Goal: Task Accomplishment & Management: Use online tool/utility

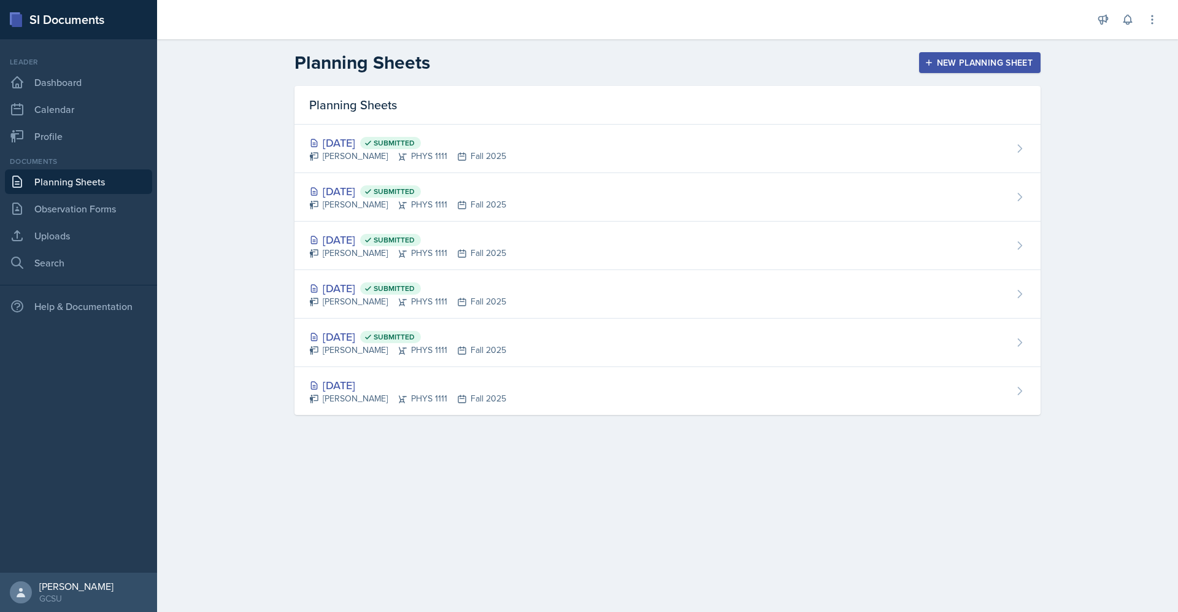
click at [968, 58] on div "New Planning Sheet" at bounding box center [980, 63] width 106 height 10
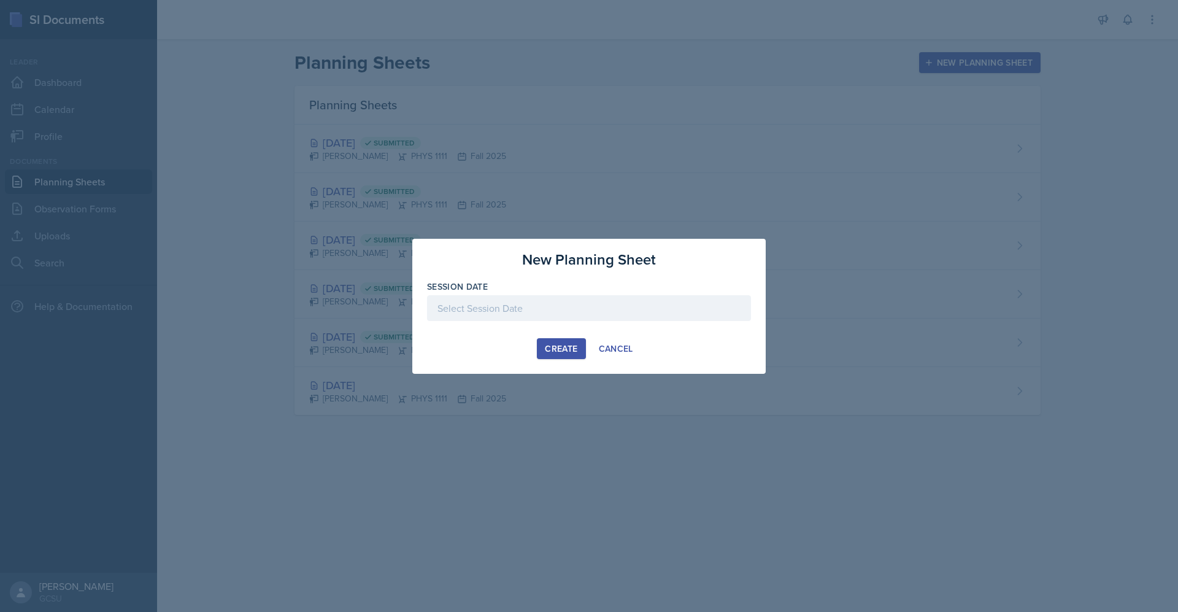
click at [567, 352] on div "Create" at bounding box center [561, 349] width 33 height 10
click at [567, 302] on div at bounding box center [589, 308] width 324 height 26
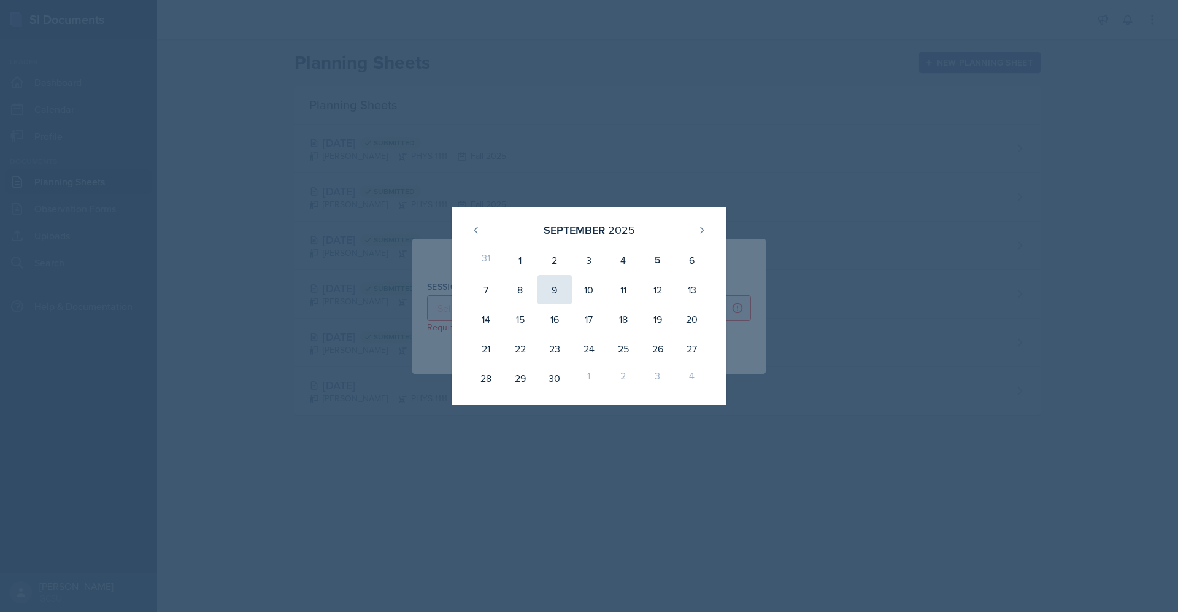
click at [558, 294] on div "9" at bounding box center [554, 289] width 34 height 29
type input "[DATE]"
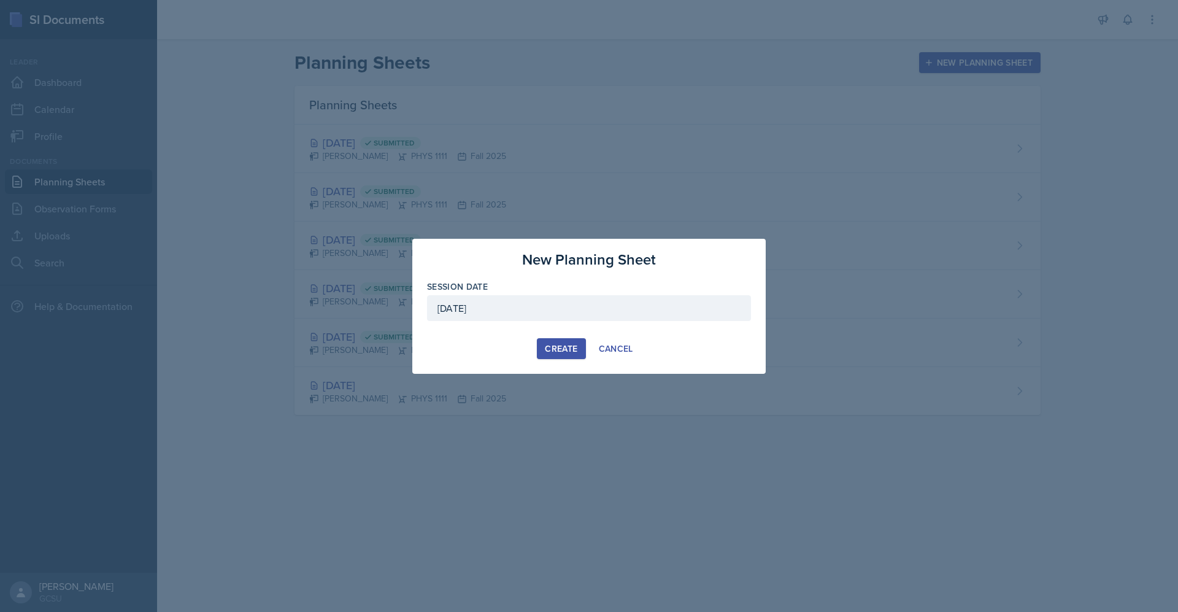
click at [560, 345] on div "Create" at bounding box center [561, 349] width 33 height 10
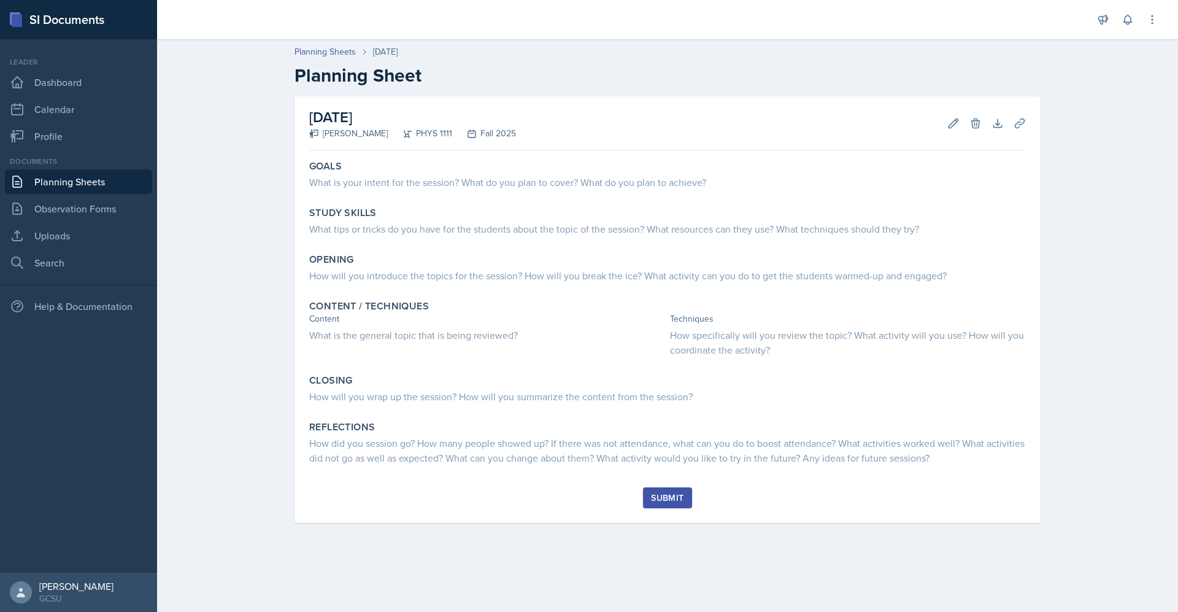
click at [400, 544] on div "[DATE] [PERSON_NAME] PHYS 1111 Fall 2025 Edit Delete Download Uploads Autosavin…" at bounding box center [667, 324] width 785 height 456
click at [504, 523] on div "[DATE] [PERSON_NAME] PHYS 1111 Fall 2025 Edit Delete Download Uploads Autosavin…" at bounding box center [667, 324] width 785 height 456
click at [537, 546] on div "[DATE] [PERSON_NAME] PHYS 1111 Fall 2025 Edit Delete Download Uploads Autosavin…" at bounding box center [667, 324] width 785 height 456
